Goal: Information Seeking & Learning: Learn about a topic

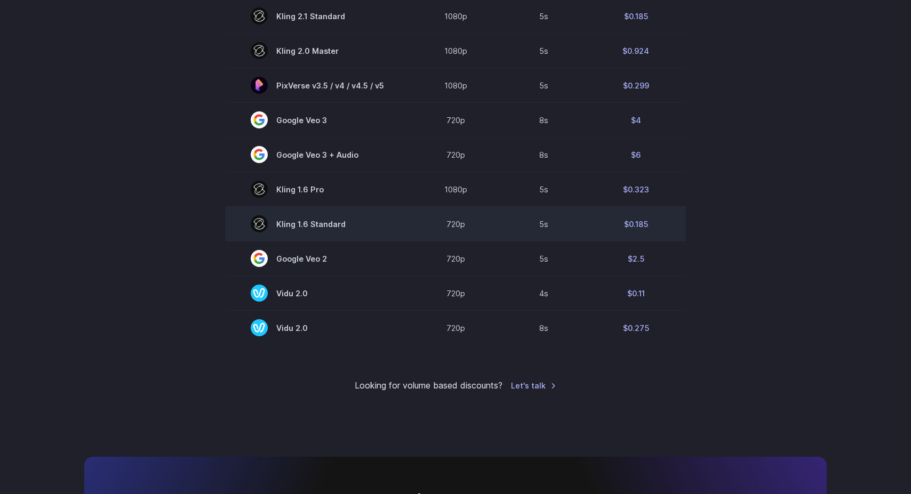
scroll to position [737, 0]
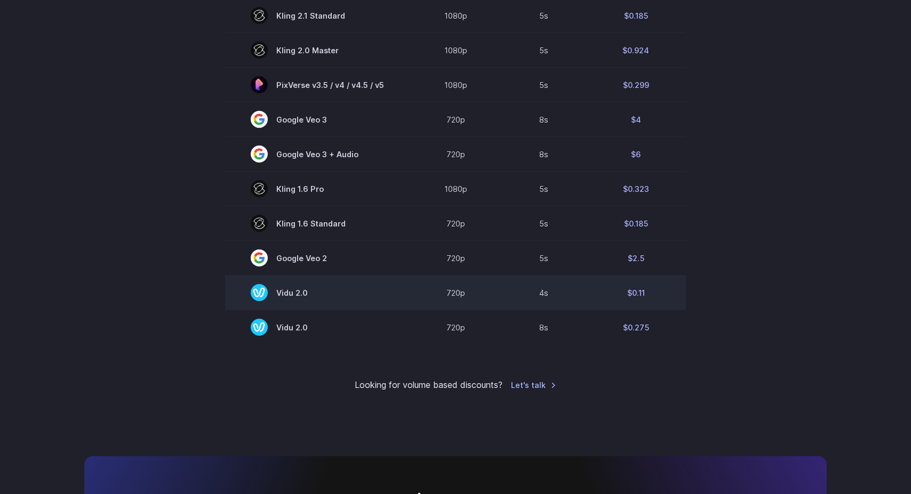
click at [631, 292] on td "$0.11" at bounding box center [636, 293] width 100 height 35
click at [642, 295] on td "$0.11" at bounding box center [636, 293] width 100 height 35
click at [397, 297] on td "Vidu 2.0" at bounding box center [317, 293] width 185 height 35
click at [312, 292] on span "Vidu 2.0" at bounding box center [317, 292] width 133 height 17
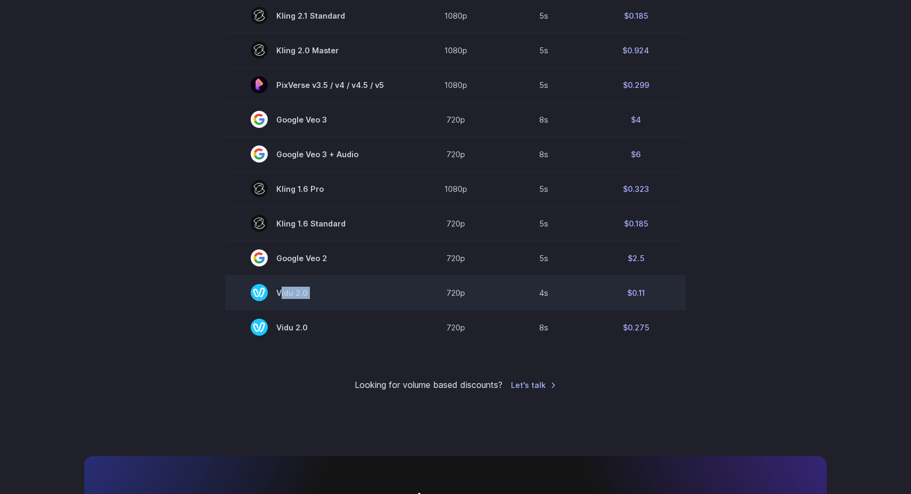
click at [312, 292] on span "Vidu 2.0" at bounding box center [317, 292] width 133 height 17
click at [475, 295] on td "720p" at bounding box center [456, 293] width 92 height 35
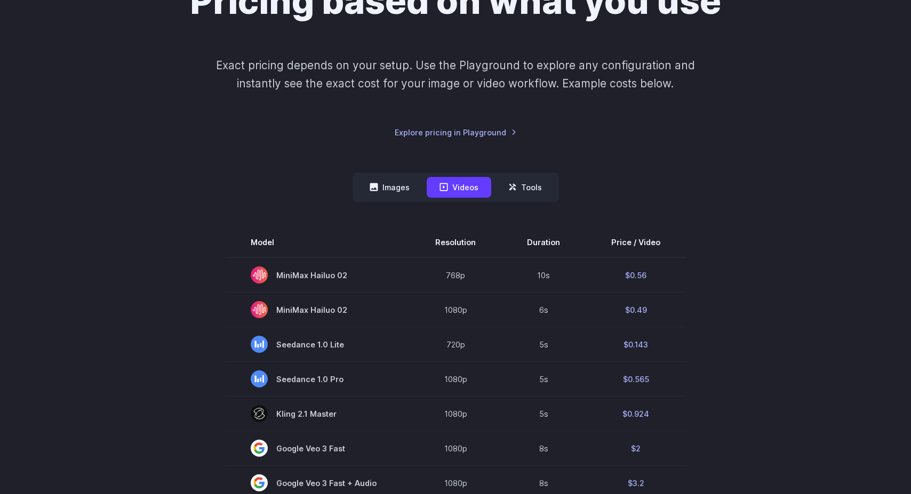
scroll to position [107, 0]
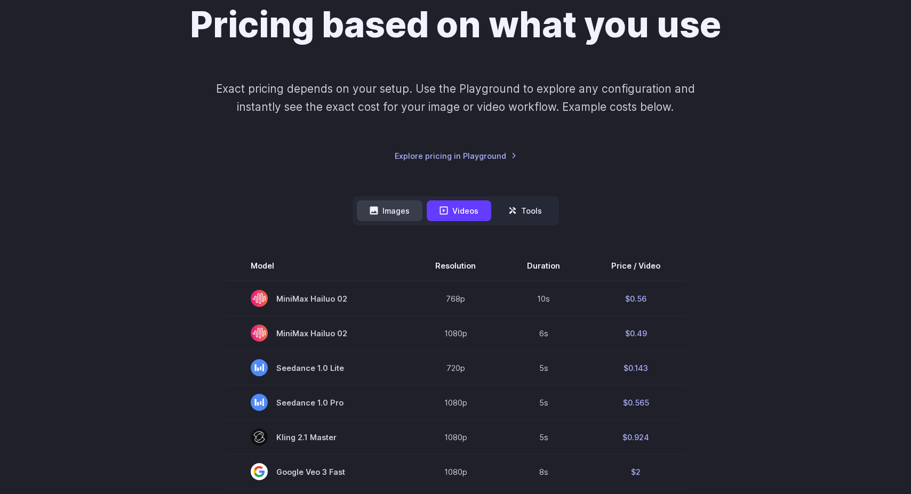
click at [397, 212] on button "Images" at bounding box center [390, 211] width 66 height 21
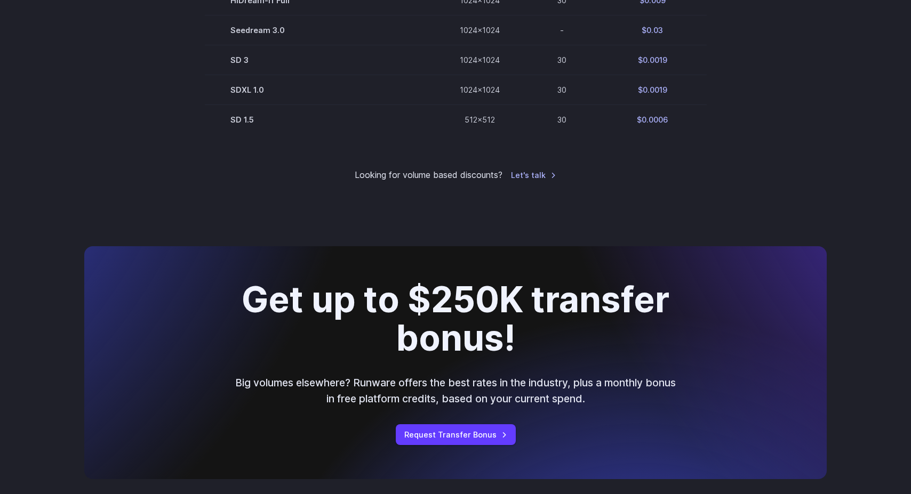
scroll to position [818, 0]
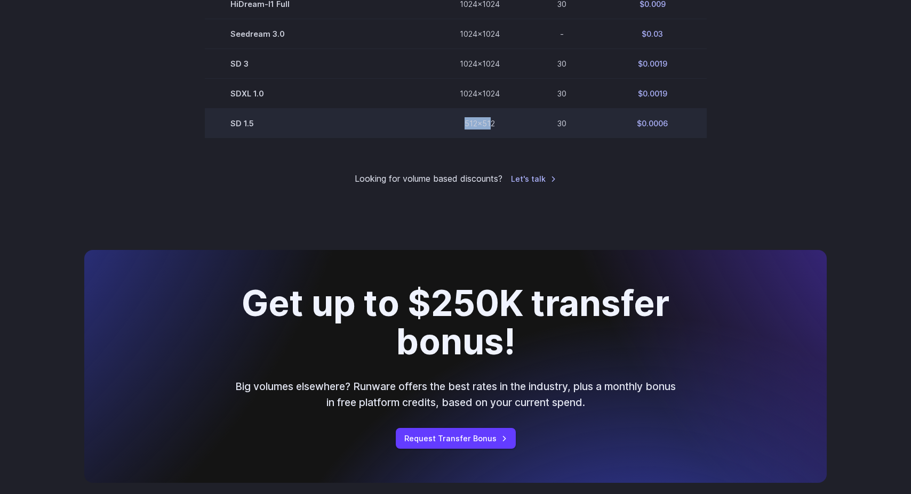
drag, startPoint x: 459, startPoint y: 123, endPoint x: 506, endPoint y: 125, distance: 47.5
click at [494, 125] on td "512x512" at bounding box center [479, 123] width 91 height 30
click at [507, 125] on td "512x512" at bounding box center [479, 123] width 91 height 30
click at [508, 125] on td "512x512" at bounding box center [479, 123] width 91 height 30
drag, startPoint x: 508, startPoint y: 125, endPoint x: 560, endPoint y: 129, distance: 52.4
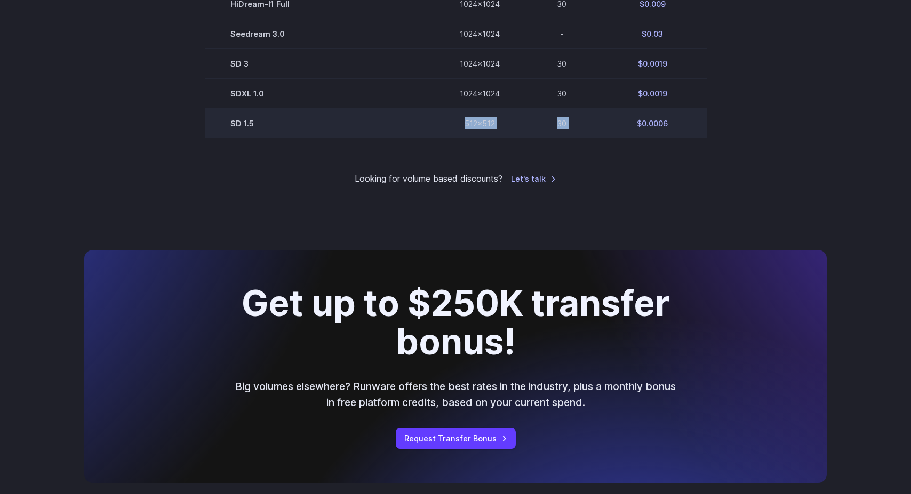
click at [560, 129] on tr "SD 1.5 512x512 30 $0.0006" at bounding box center [456, 123] width 502 height 30
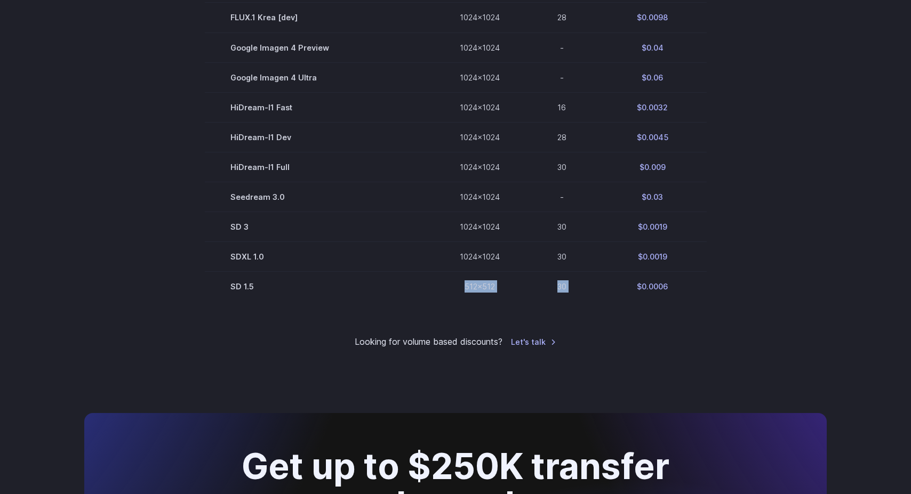
scroll to position [276, 0]
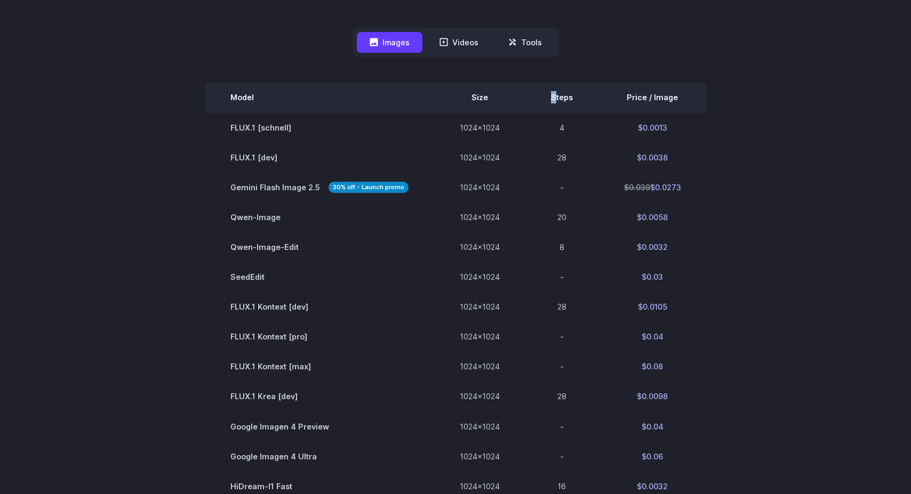
drag, startPoint x: 550, startPoint y: 96, endPoint x: 563, endPoint y: 97, distance: 12.8
click at [554, 97] on th "Steps" at bounding box center [561, 98] width 73 height 30
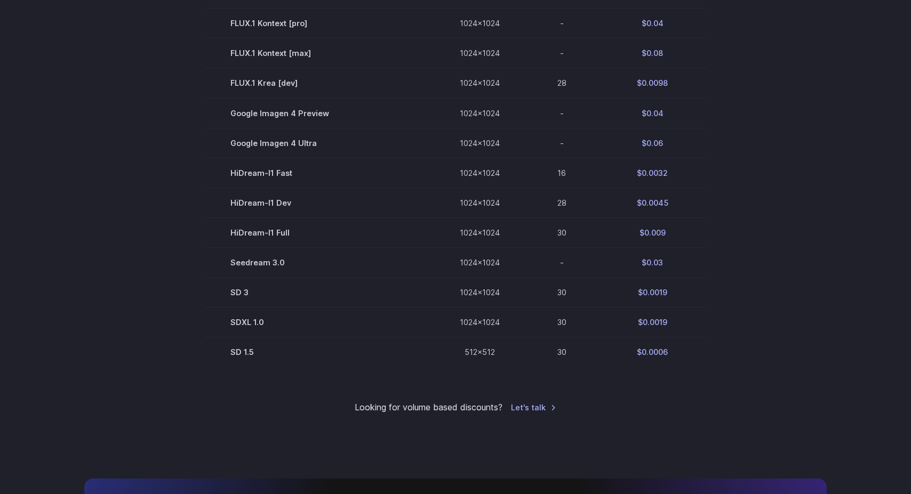
scroll to position [694, 0]
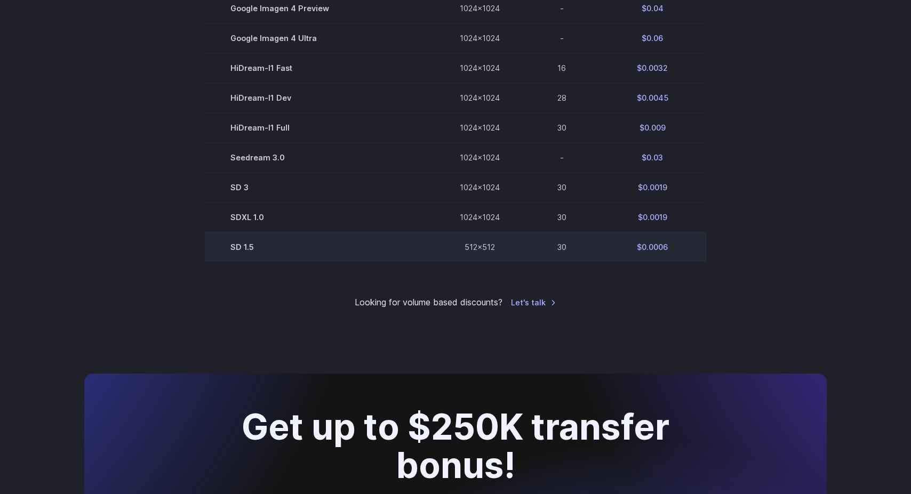
drag, startPoint x: 477, startPoint y: 251, endPoint x: 484, endPoint y: 252, distance: 7.0
click at [481, 251] on td "512x512" at bounding box center [479, 247] width 91 height 30
click at [484, 252] on td "512x512" at bounding box center [479, 247] width 91 height 30
click at [680, 257] on td "$0.0006" at bounding box center [652, 247] width 108 height 30
drag, startPoint x: 643, startPoint y: 247, endPoint x: 690, endPoint y: 247, distance: 46.4
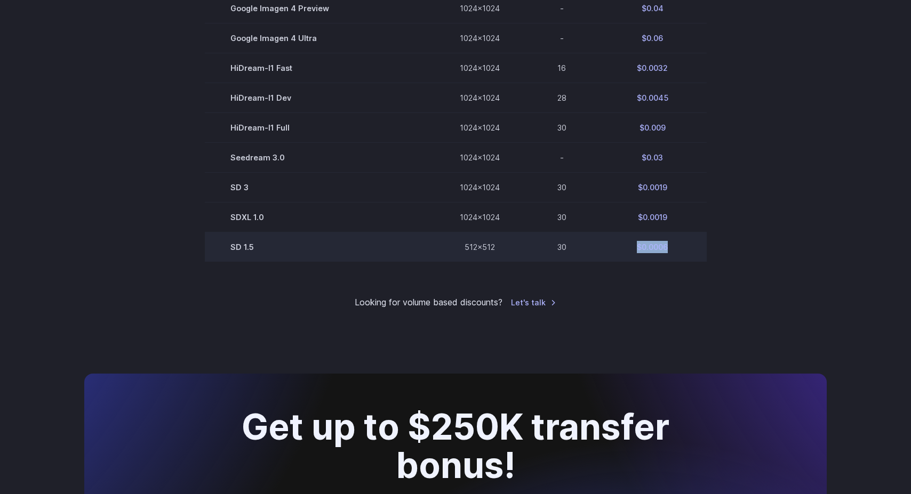
click at [678, 247] on td "$0.0006" at bounding box center [652, 247] width 108 height 30
click at [652, 251] on td "$0.0006" at bounding box center [652, 247] width 108 height 30
drag, startPoint x: 651, startPoint y: 247, endPoint x: 707, endPoint y: 245, distance: 56.1
click at [696, 247] on td "$0.0006" at bounding box center [652, 247] width 108 height 30
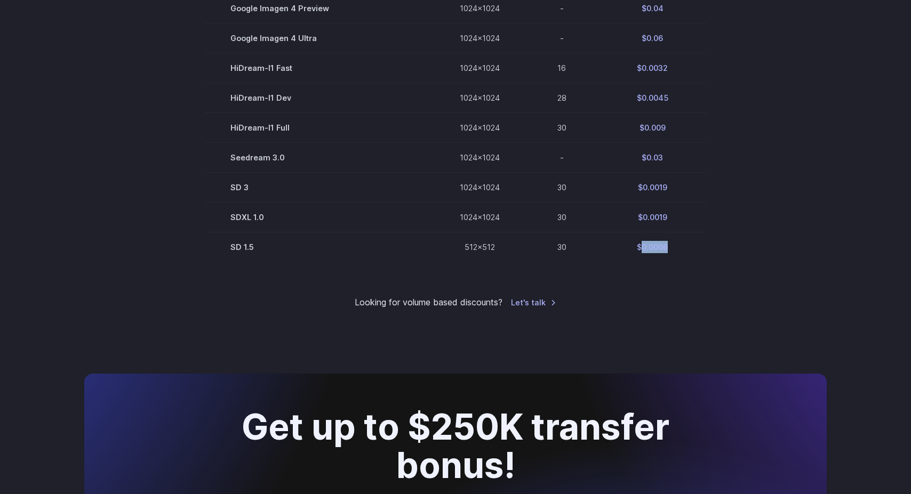
copy td "0.0006"
